Goal: Task Accomplishment & Management: Use online tool/utility

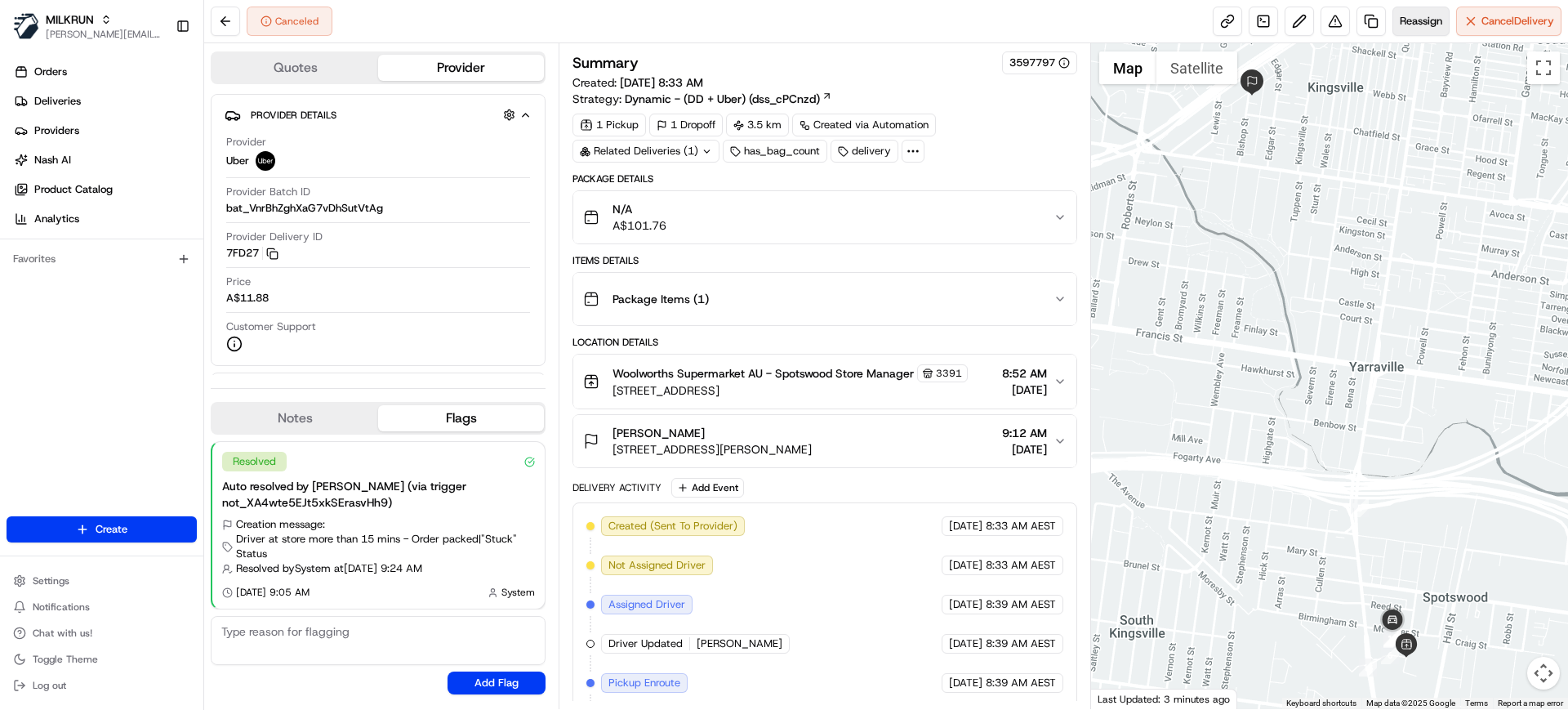
click at [1413, 9] on button "Reassign" at bounding box center [1421, 21] width 57 height 29
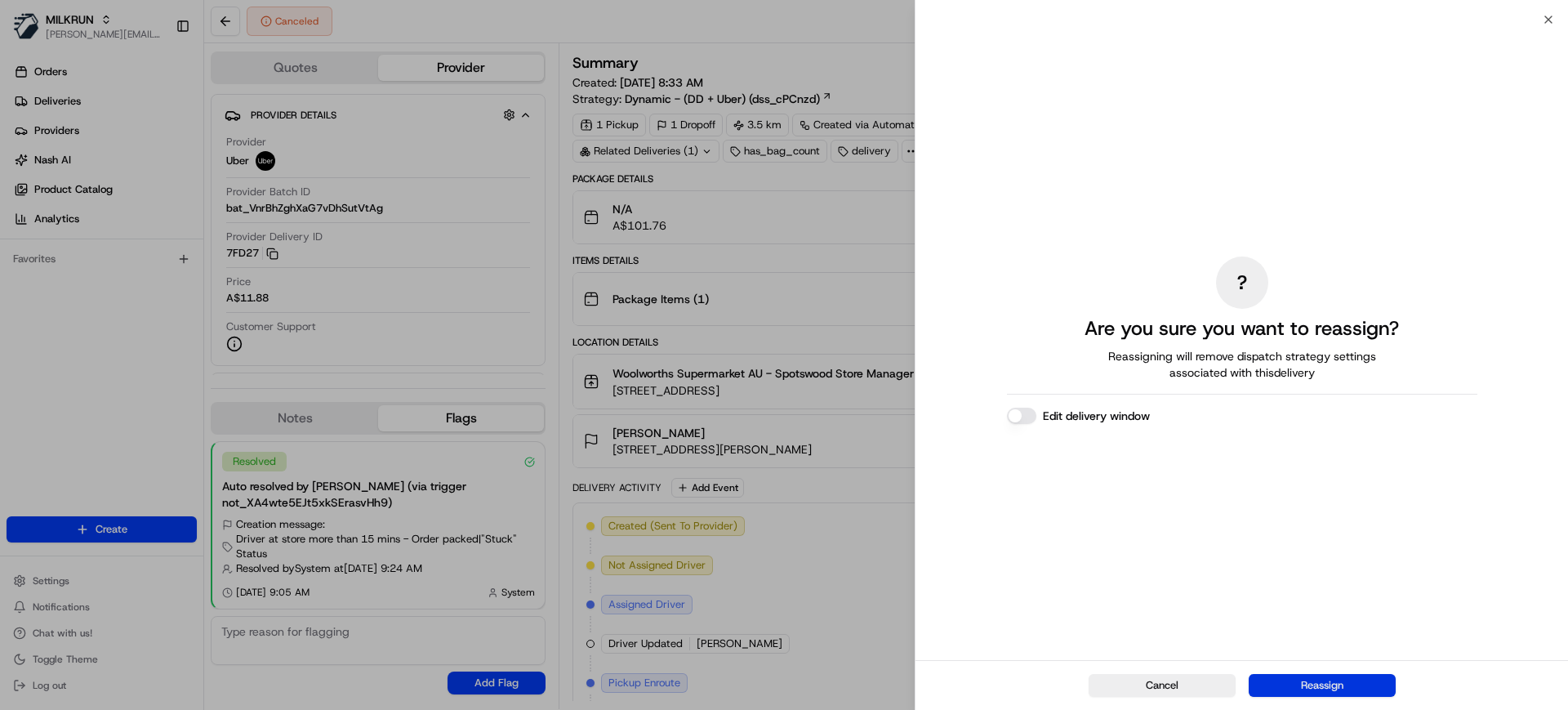
click at [1282, 682] on button "Reassign" at bounding box center [1322, 686] width 147 height 23
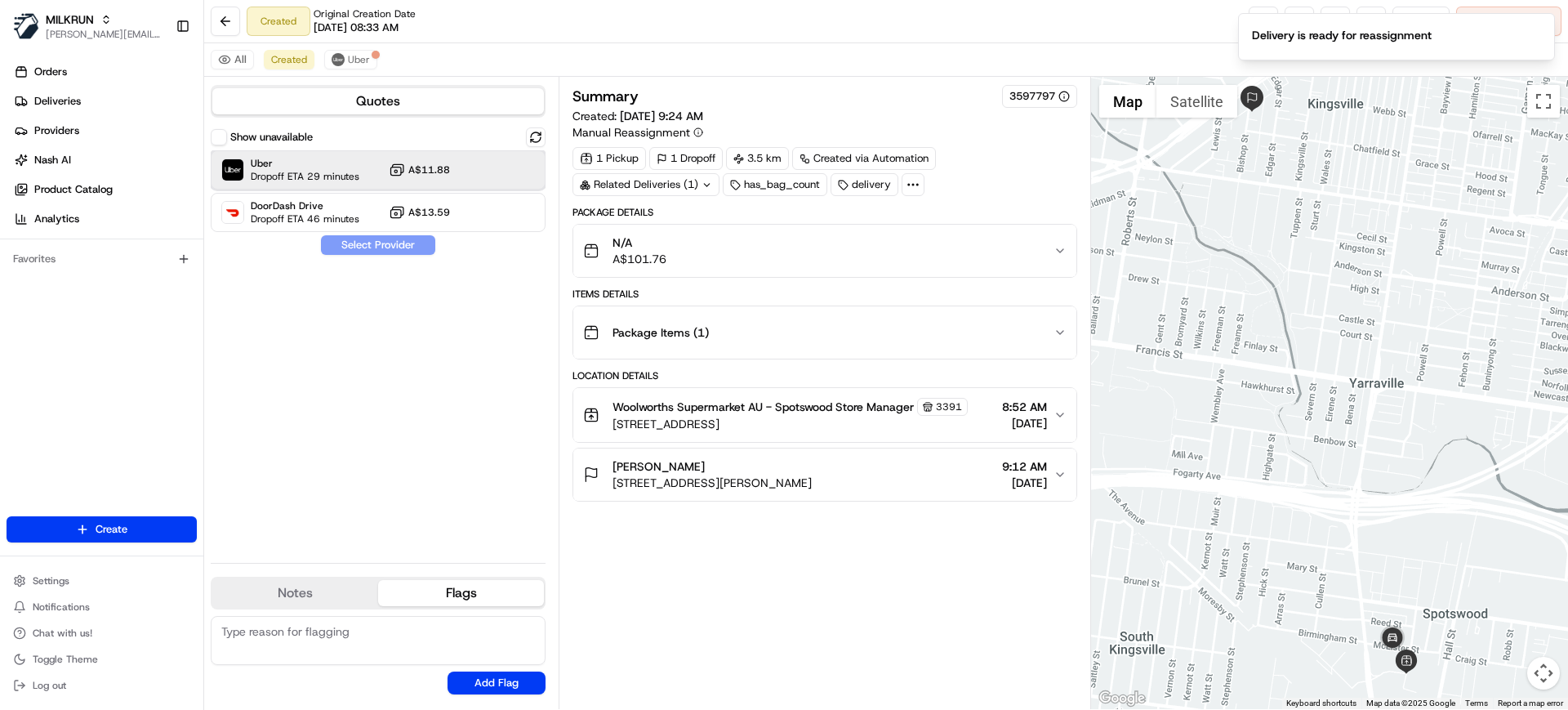
click at [500, 170] on div at bounding box center [496, 170] width 20 height 20
click at [401, 241] on button "Assign Provider" at bounding box center [378, 246] width 116 height 20
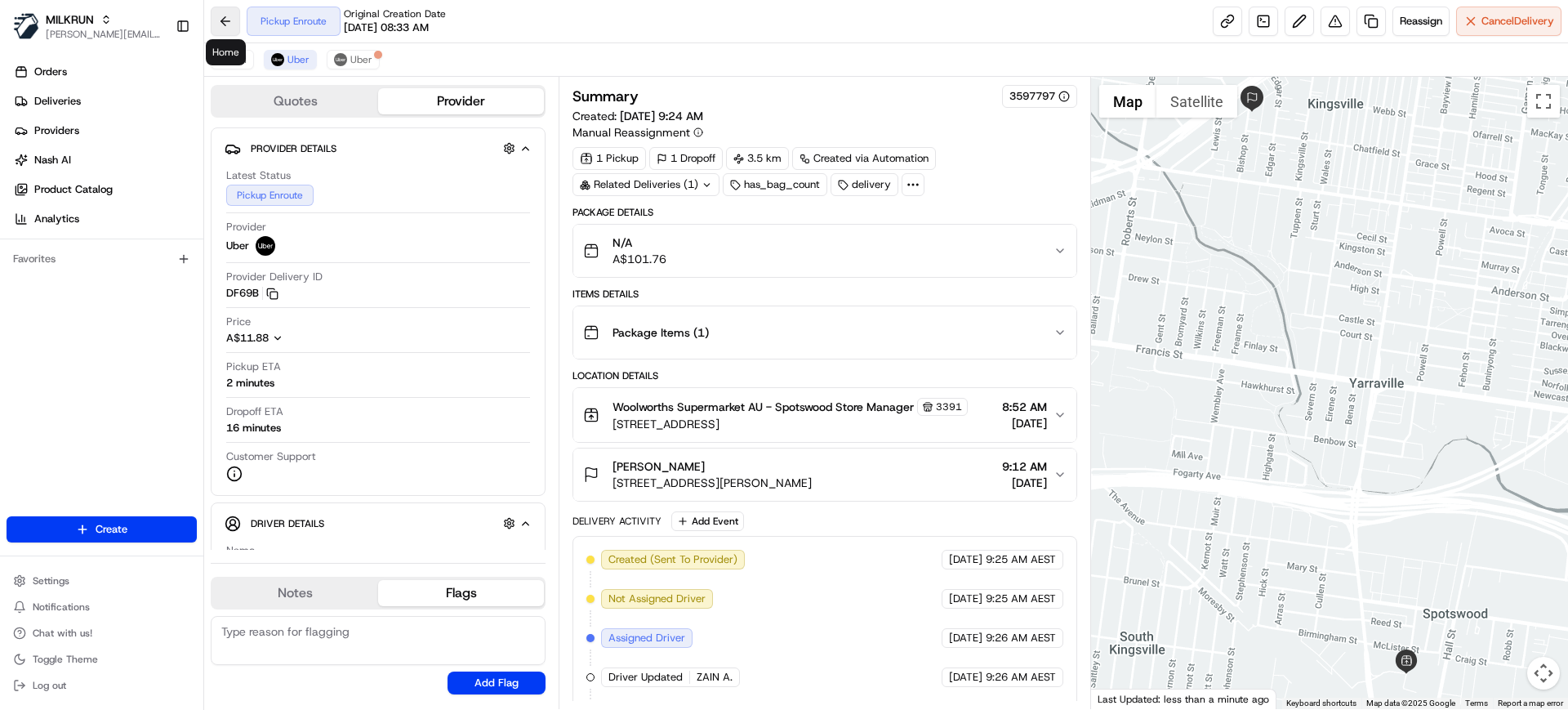
click at [228, 26] on button at bounding box center [226, 21] width 29 height 29
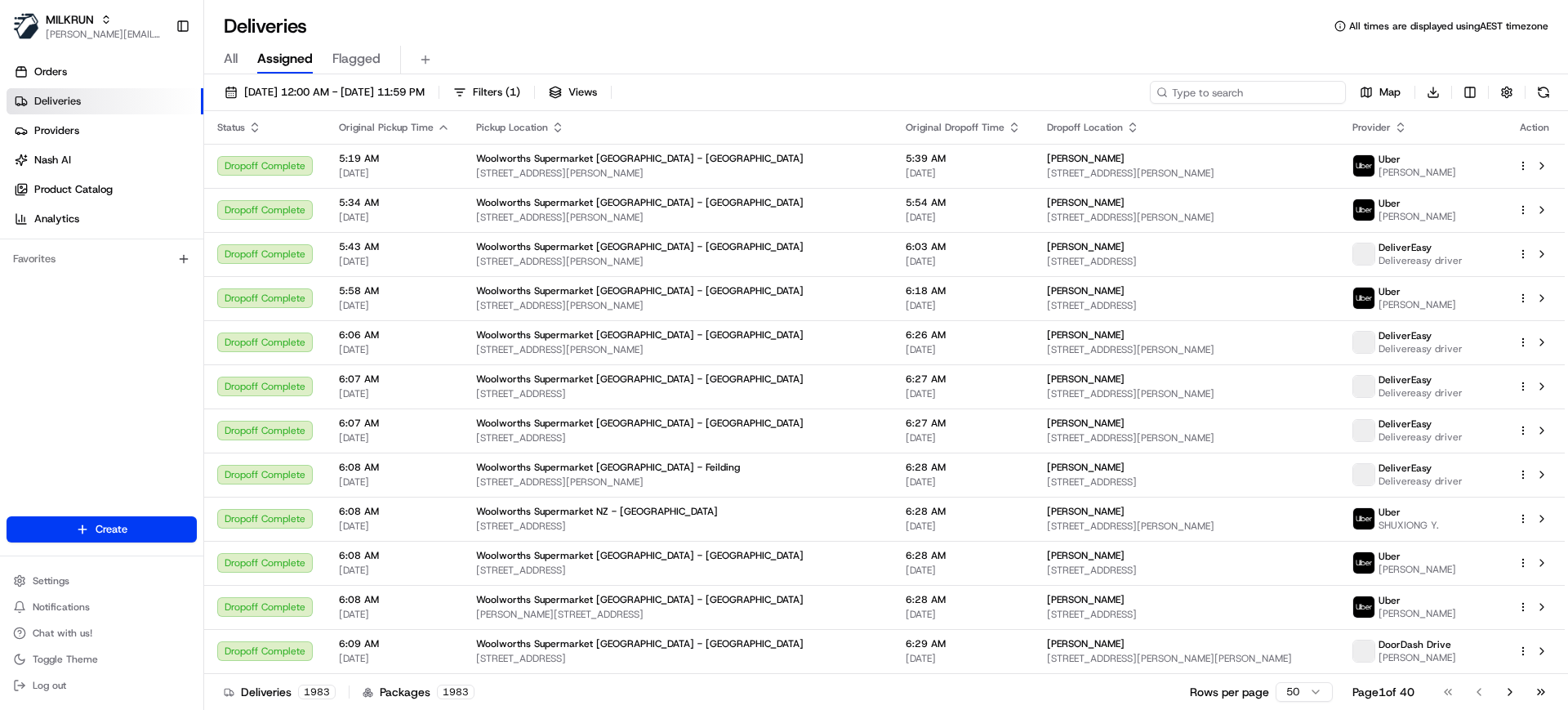
click at [1274, 94] on input at bounding box center [1248, 92] width 196 height 23
paste input "[PERSON_NAME]"
type input "[PERSON_NAME]"
